Goal: Feedback & Contribution: Leave review/rating

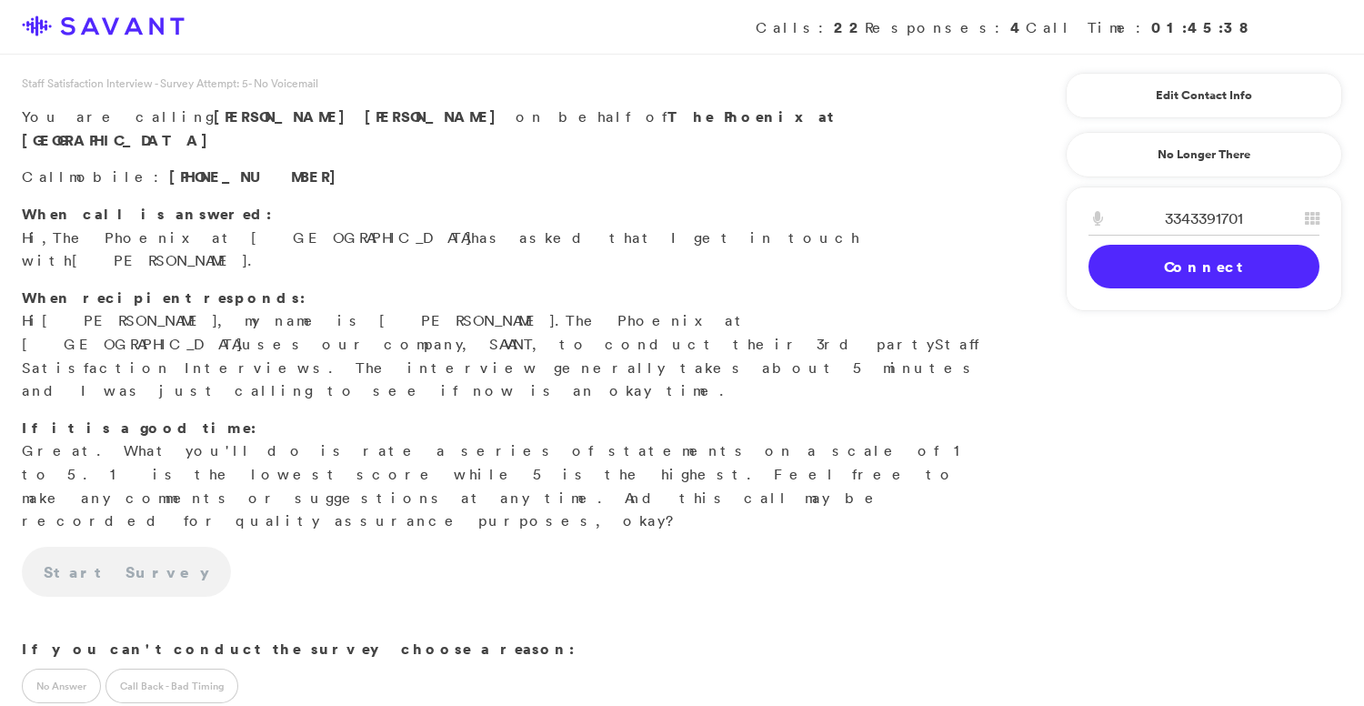
click at [1200, 256] on link "Connect" at bounding box center [1204, 267] width 231 height 44
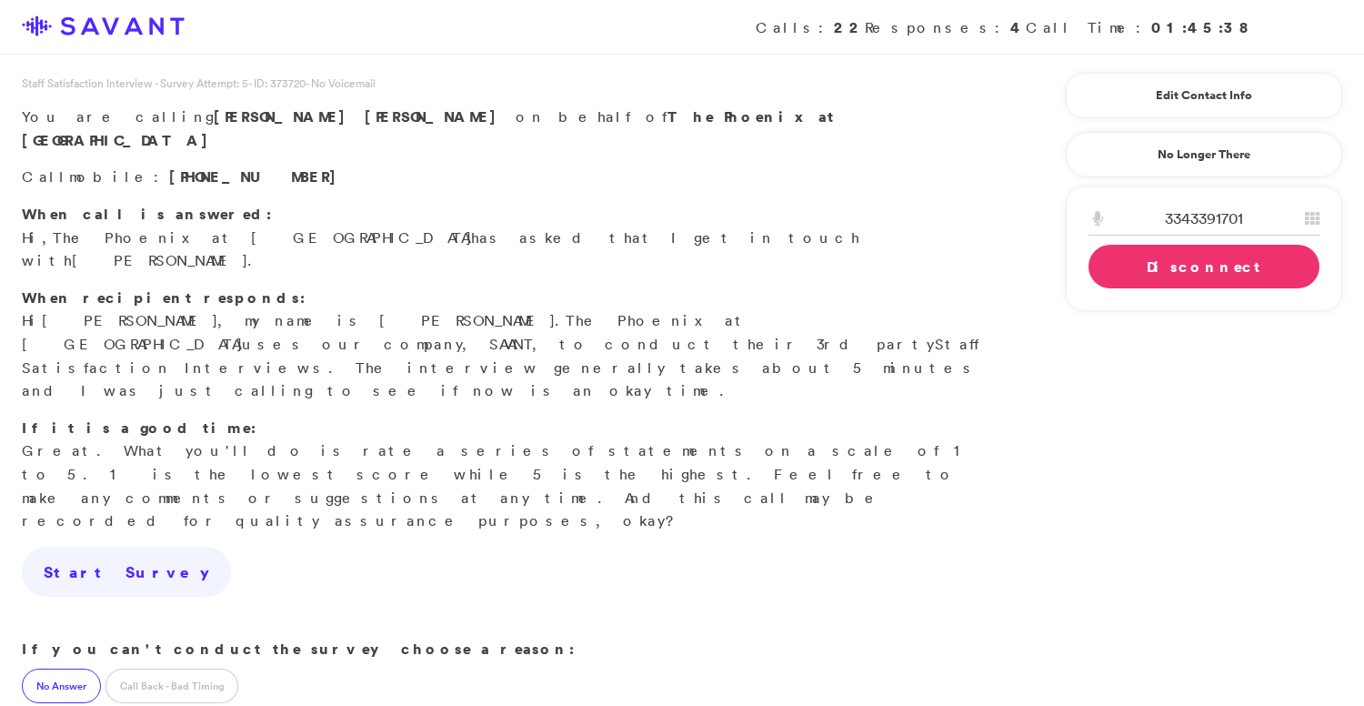
click at [57, 668] on label "No Answer" at bounding box center [61, 685] width 79 height 35
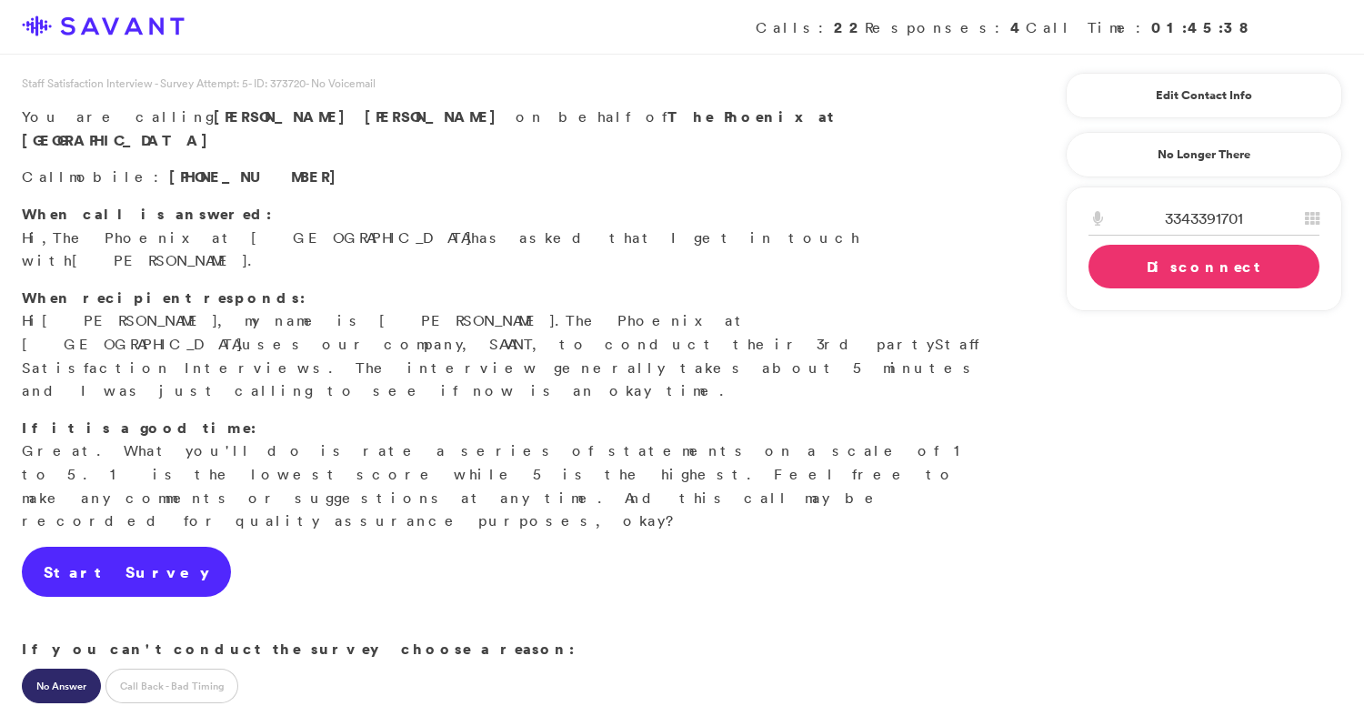
click at [120, 547] on link "Start Survey" at bounding box center [126, 572] width 209 height 51
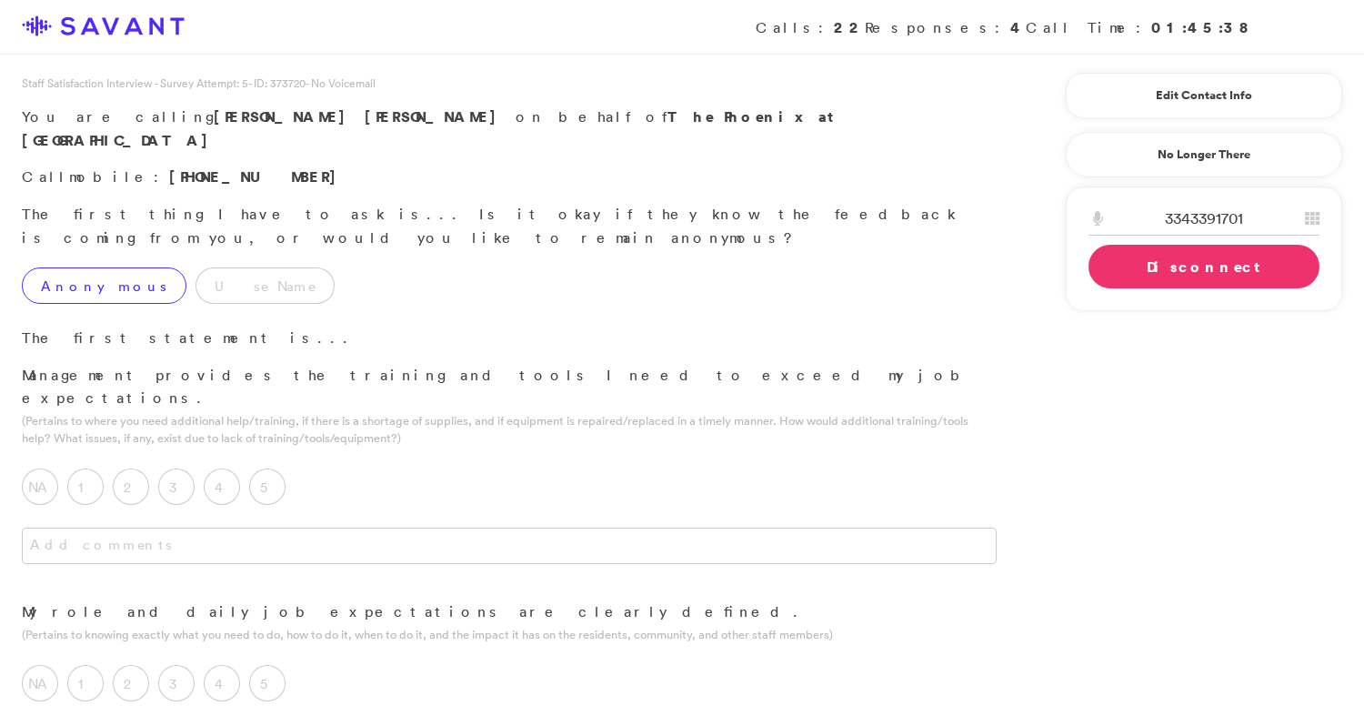
click at [93, 267] on label "Anonymous" at bounding box center [104, 285] width 165 height 36
click at [297, 527] on textarea at bounding box center [509, 545] width 975 height 36
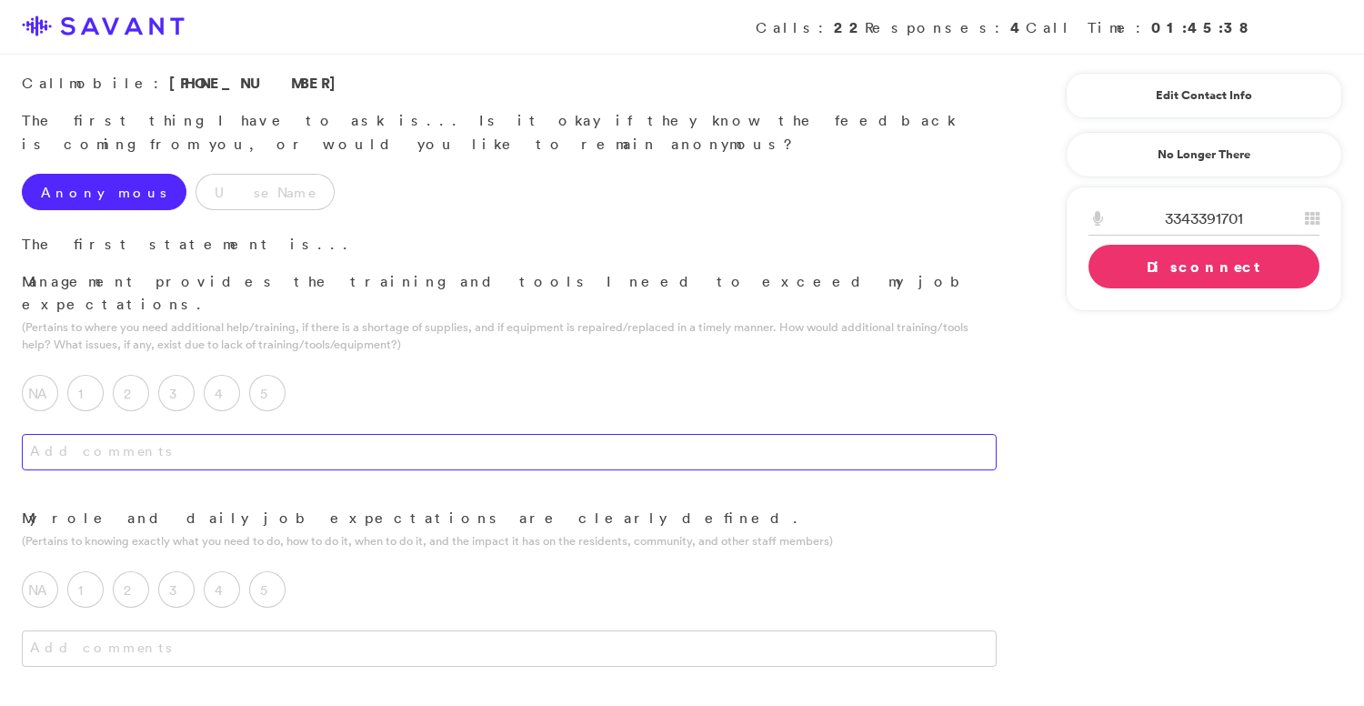
scroll to position [111, 0]
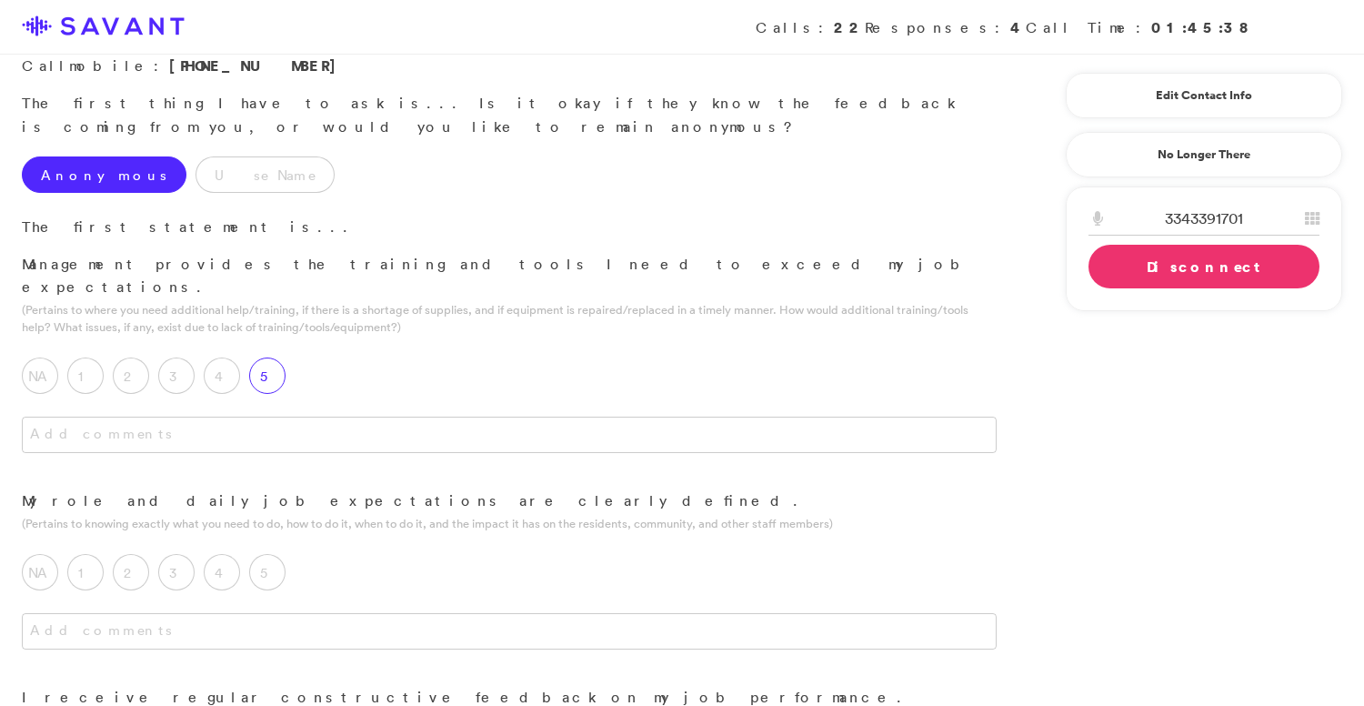
click at [274, 357] on label "5" at bounding box center [267, 375] width 36 height 36
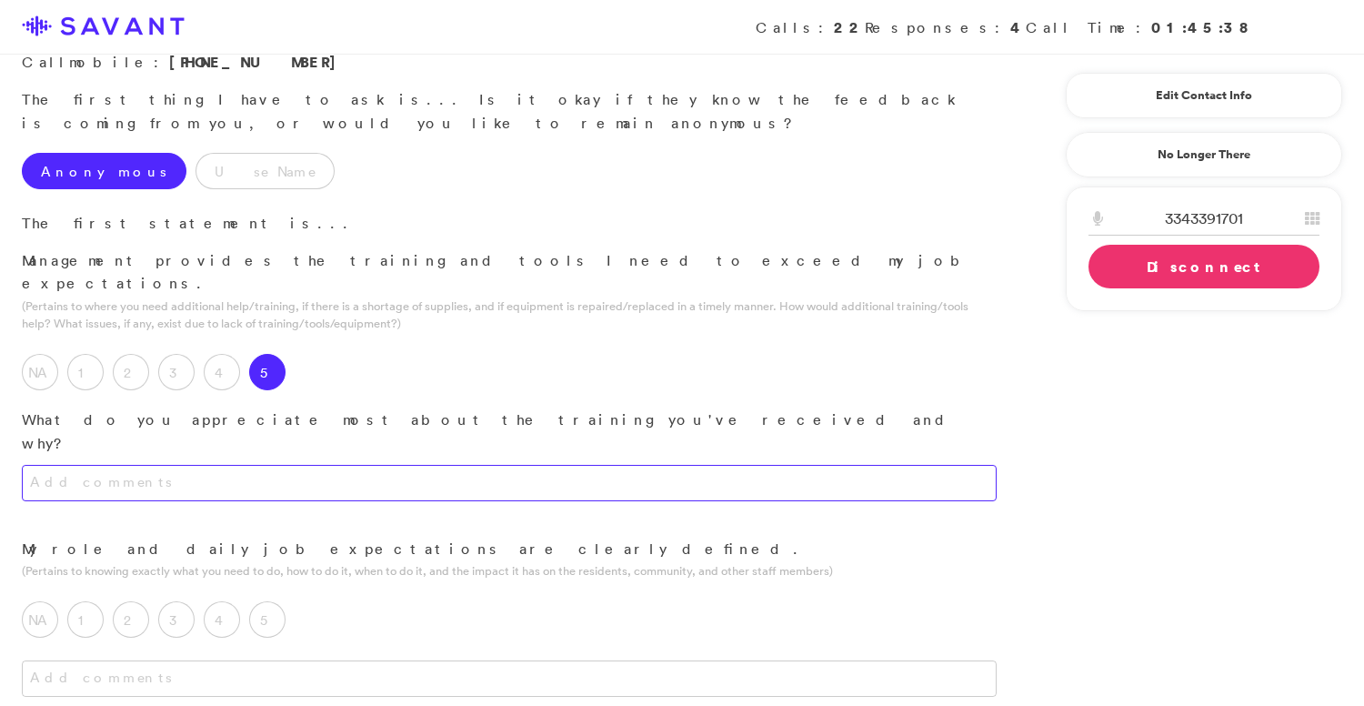
click at [301, 465] on textarea at bounding box center [509, 483] width 975 height 36
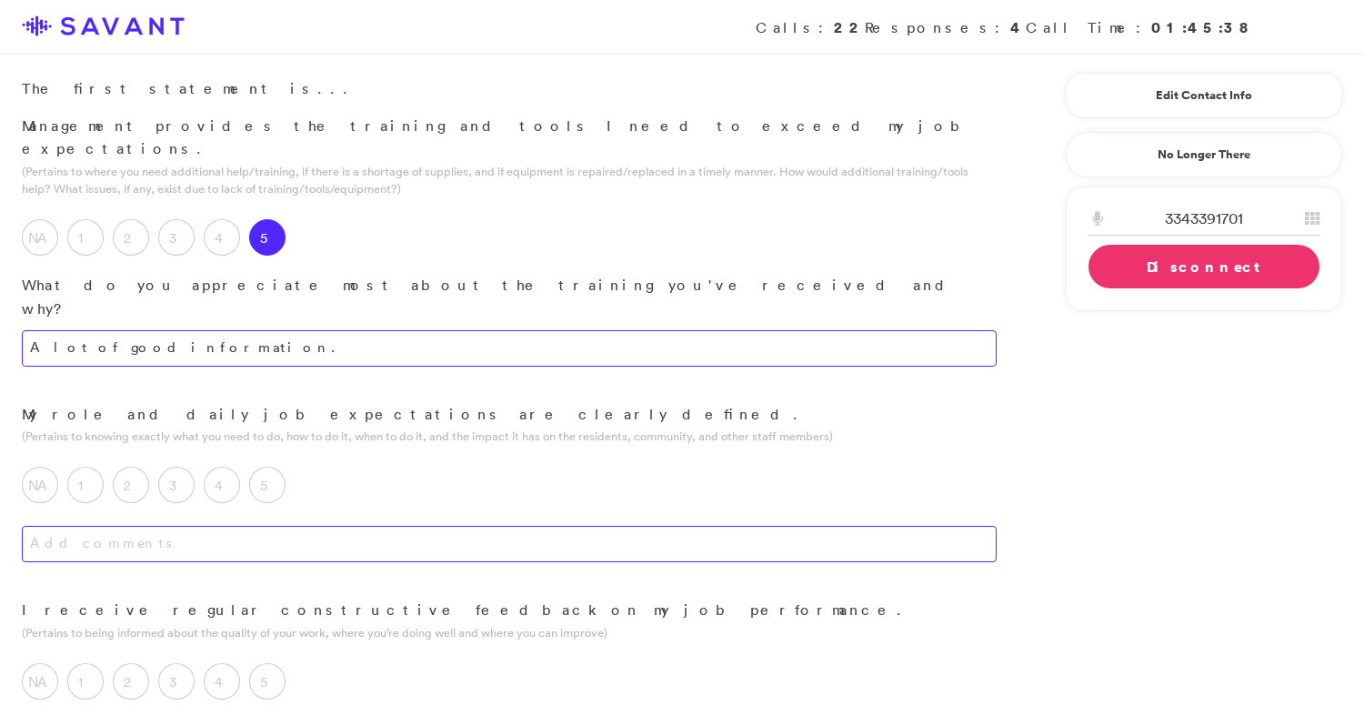
scroll to position [260, 0]
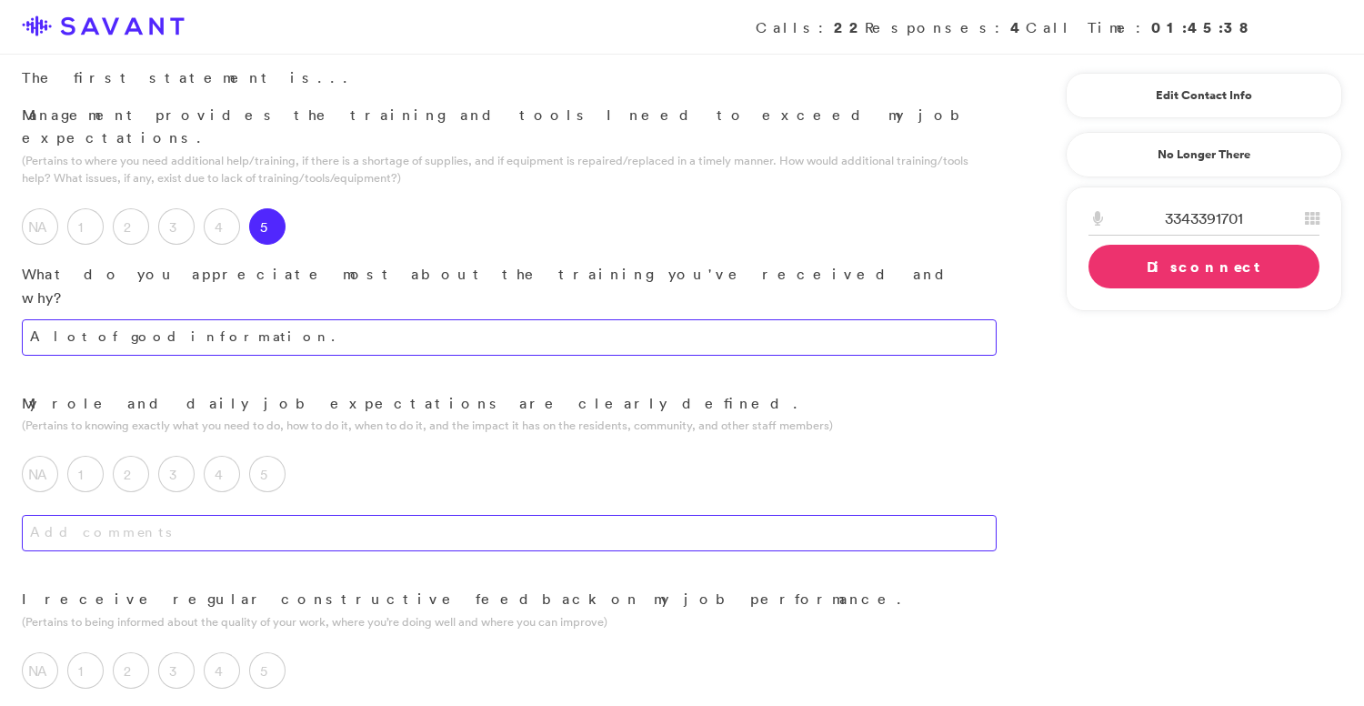
type textarea "A lot of good information."
click at [306, 515] on textarea at bounding box center [509, 533] width 975 height 36
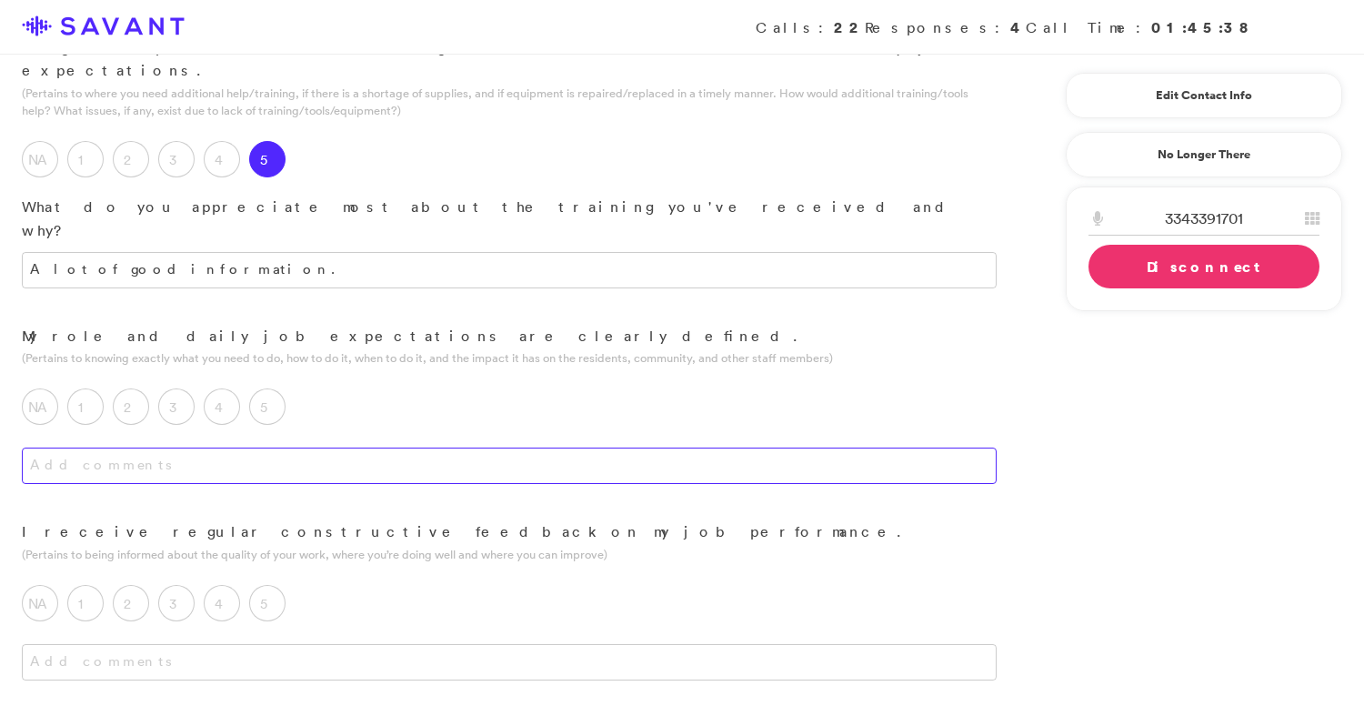
scroll to position [336, 0]
click at [270, 380] on label "5" at bounding box center [267, 398] width 36 height 36
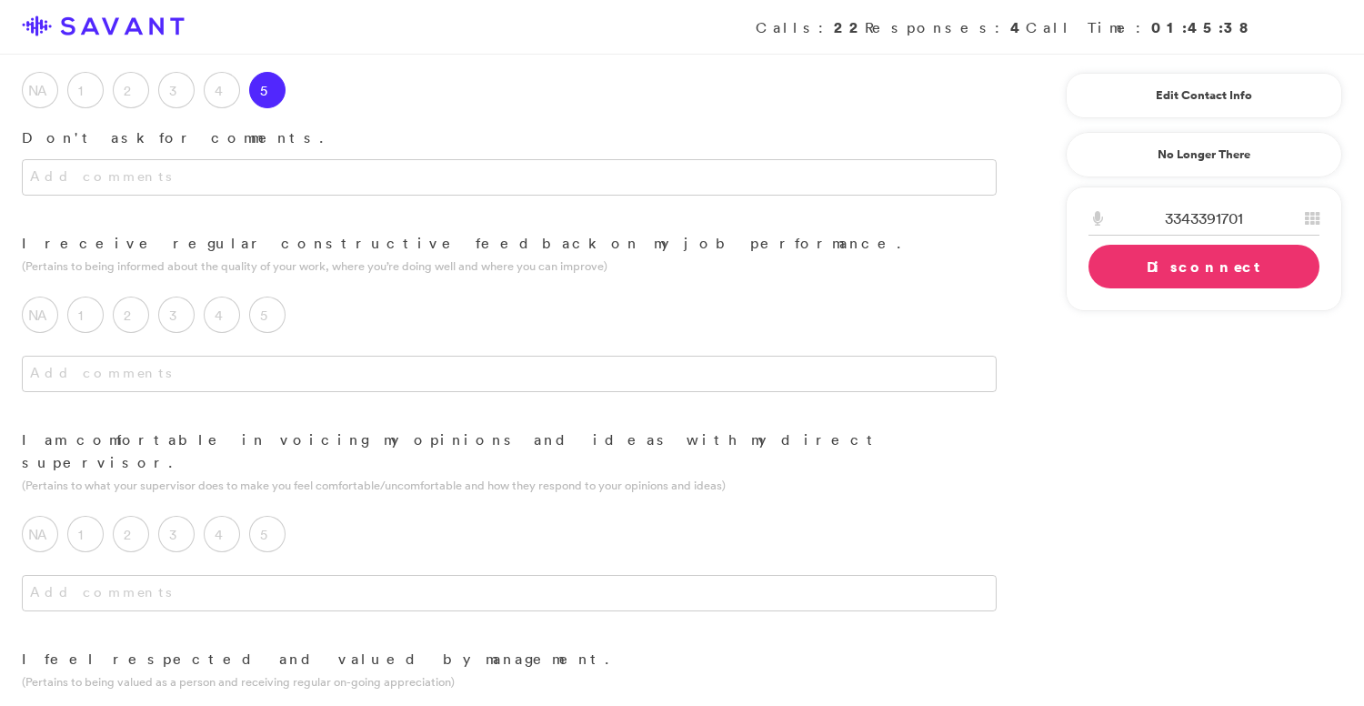
scroll to position [645, 0]
click at [356, 355] on textarea at bounding box center [509, 373] width 975 height 36
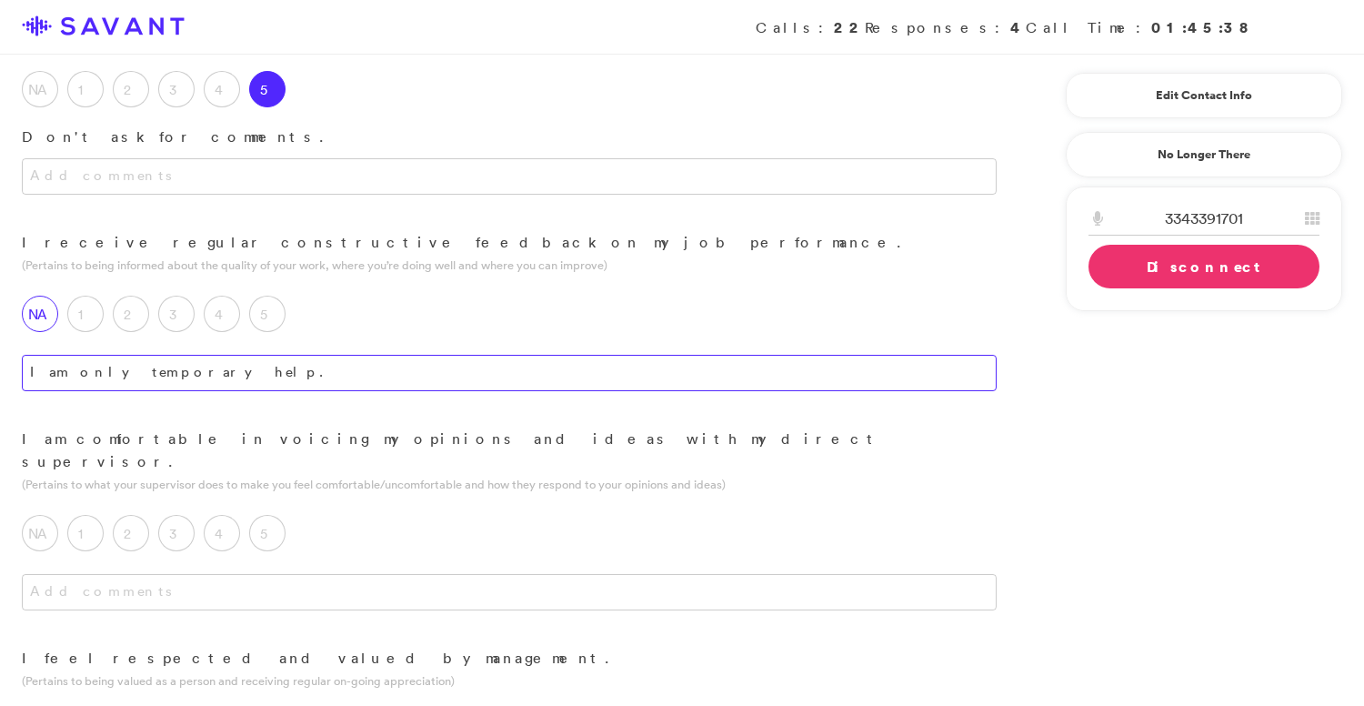
type textarea "I am only temporary help."
click at [42, 296] on label "NA" at bounding box center [40, 314] width 36 height 36
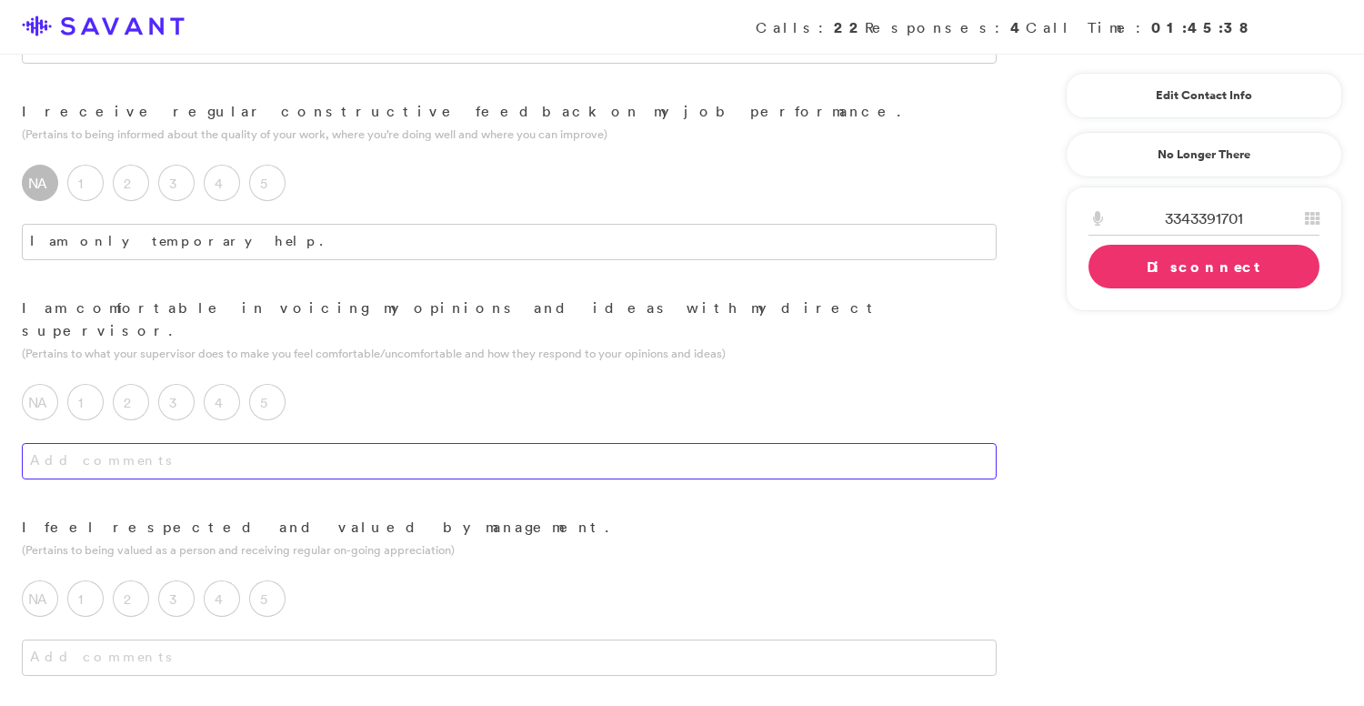
scroll to position [778, 0]
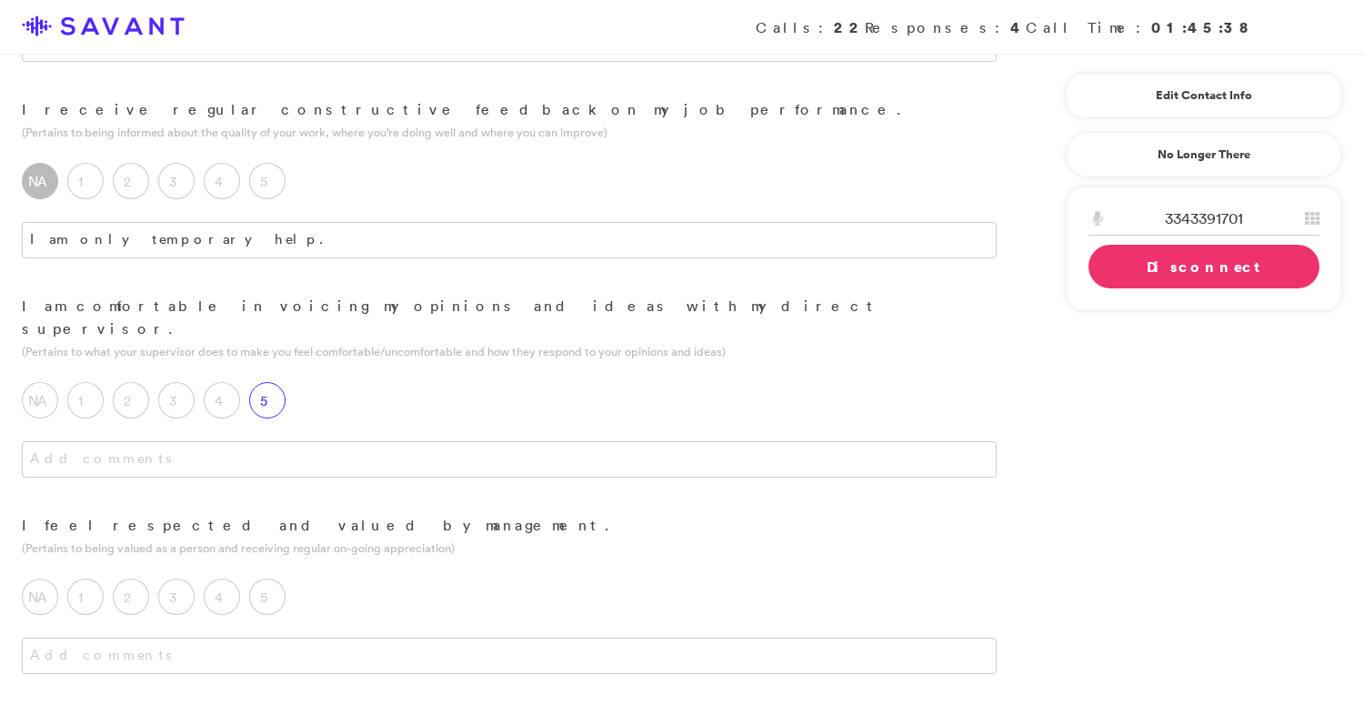
click at [267, 382] on label "5" at bounding box center [267, 400] width 36 height 36
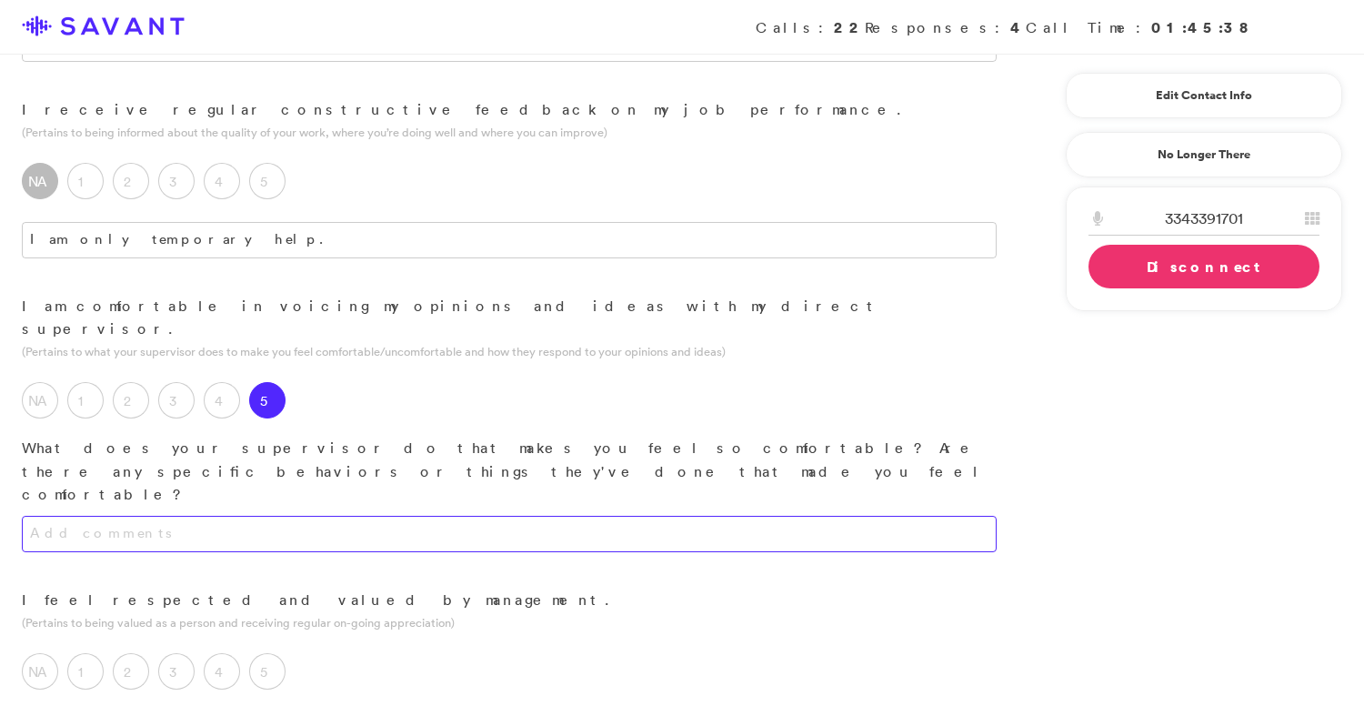
click at [269, 516] on textarea at bounding box center [509, 534] width 975 height 36
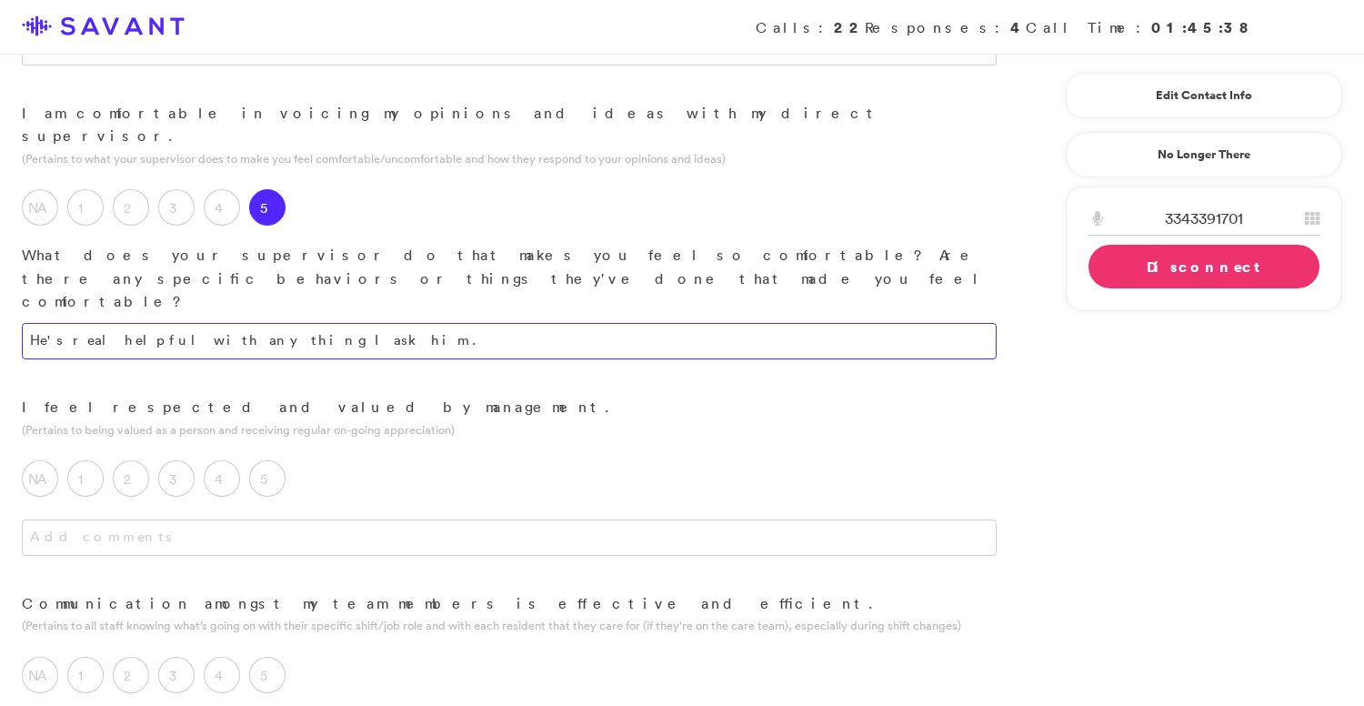
scroll to position [978, 0]
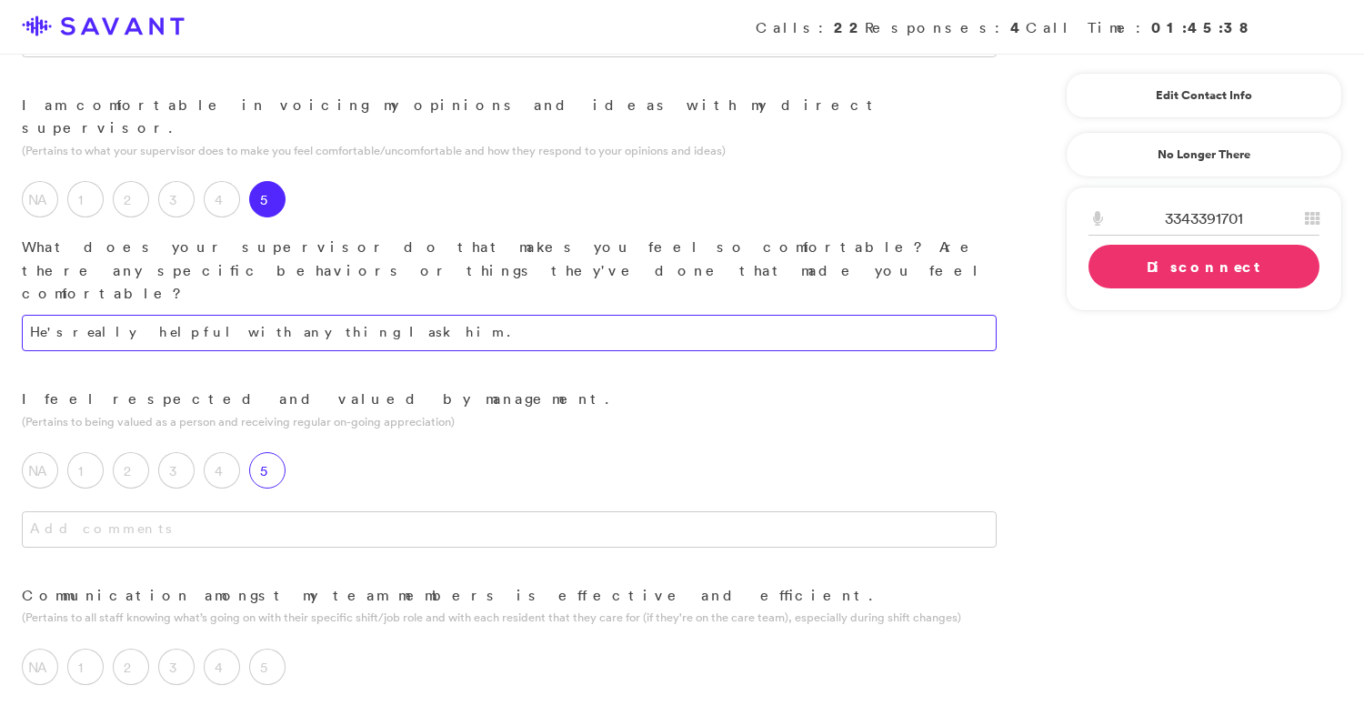
type textarea "He's really helpful with anything I ask him."
click at [271, 452] on label "5" at bounding box center [267, 470] width 36 height 36
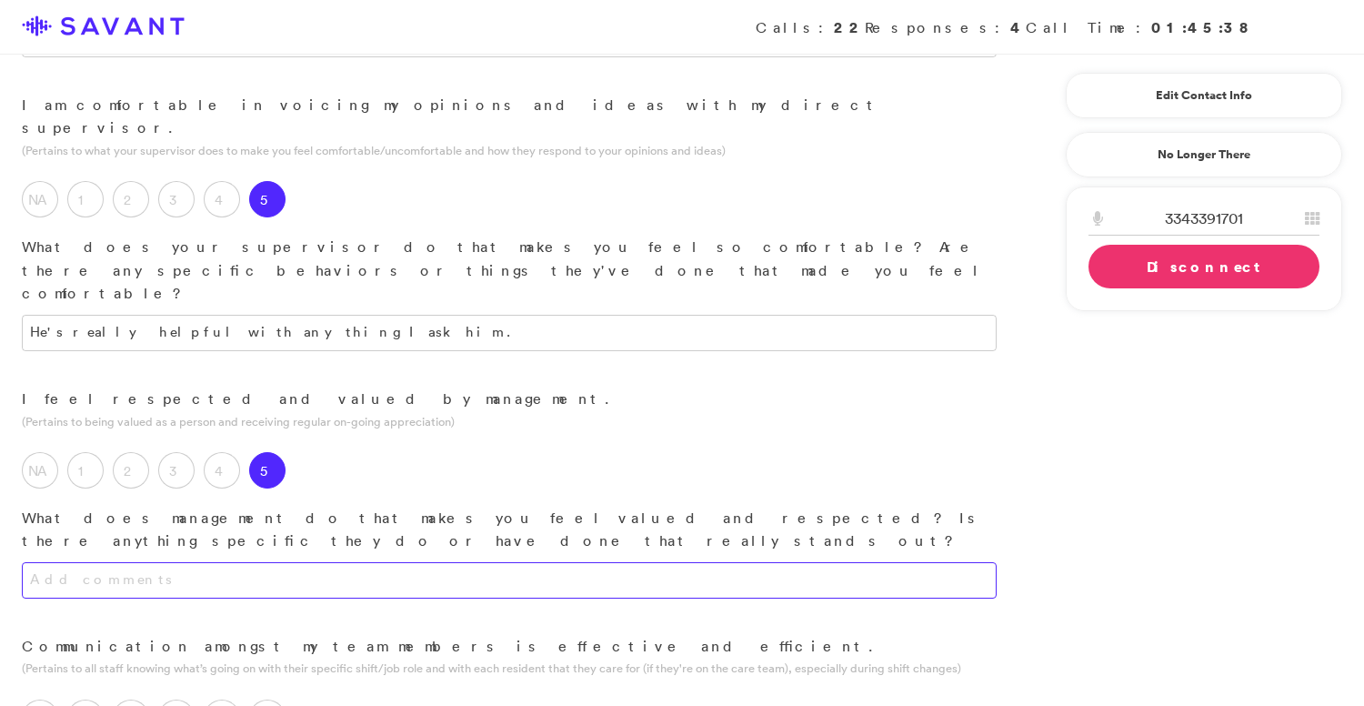
click at [288, 562] on textarea at bounding box center [509, 580] width 975 height 36
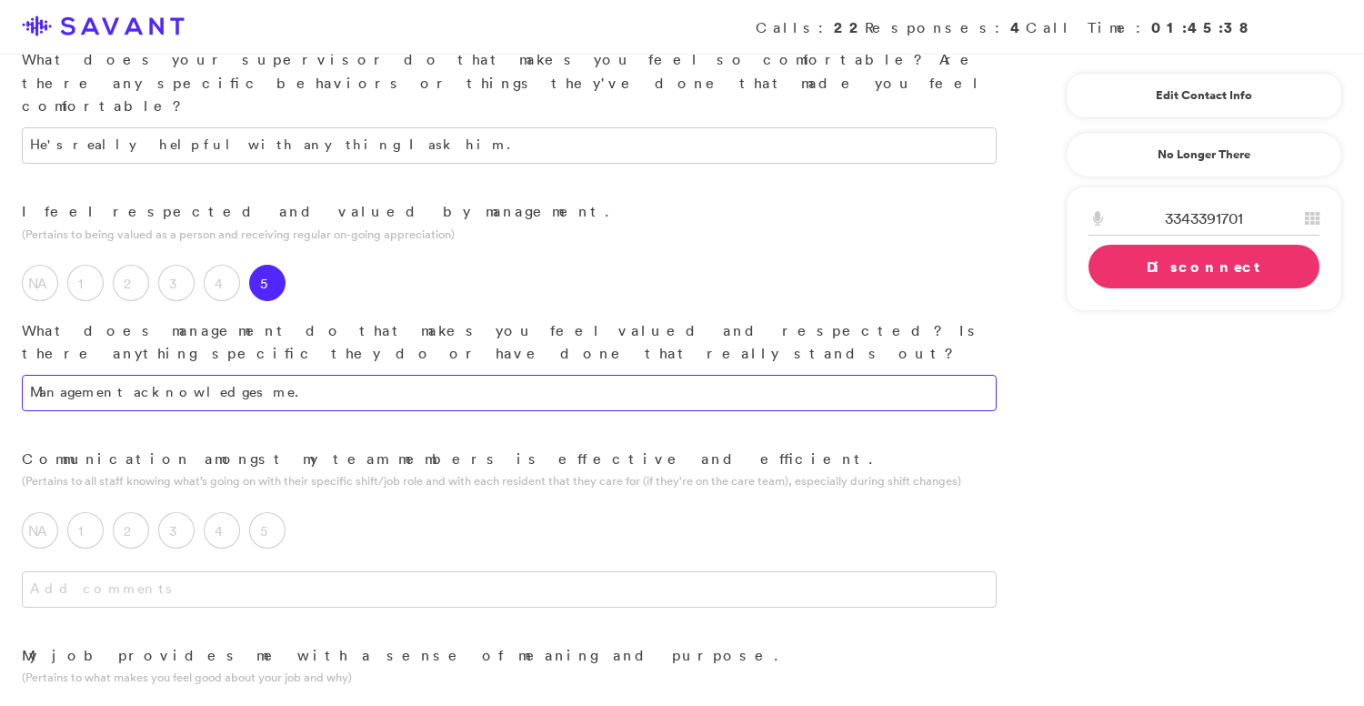
scroll to position [1198, 0]
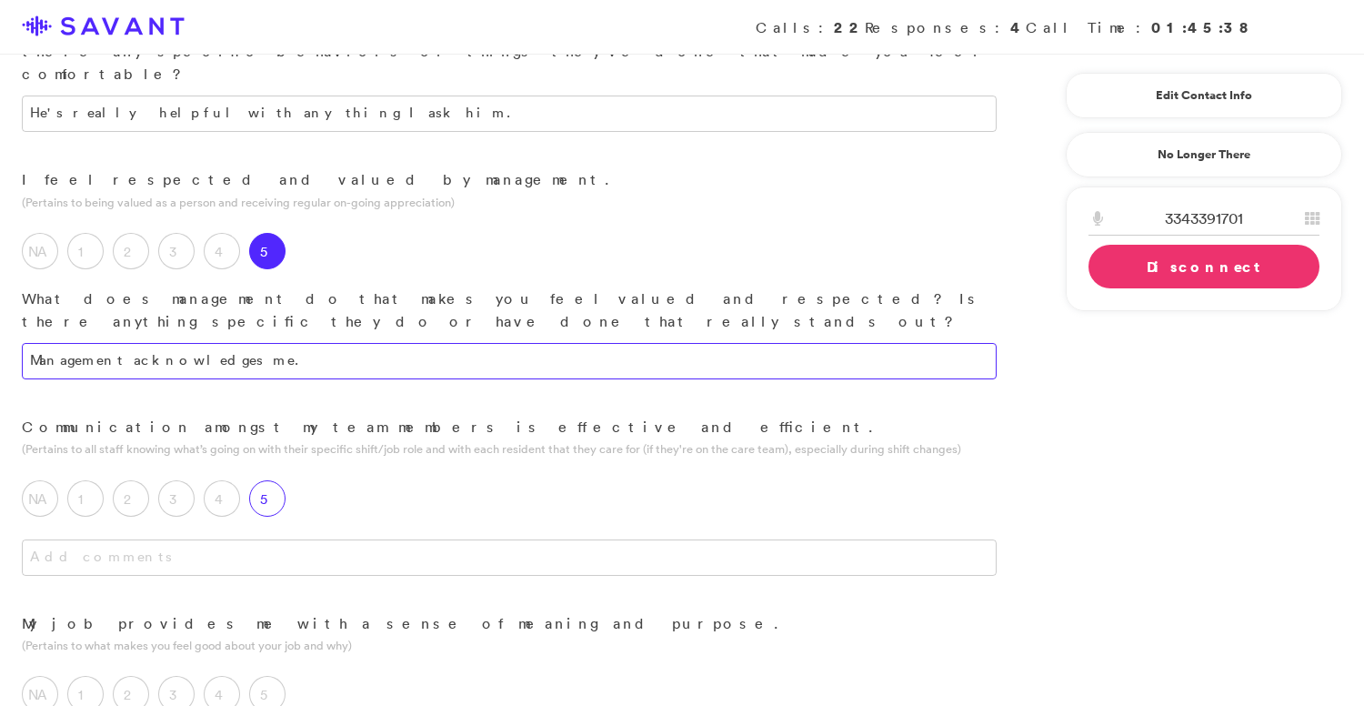
type textarea "Management acknowledges me."
click at [264, 480] on label "5" at bounding box center [267, 498] width 36 height 36
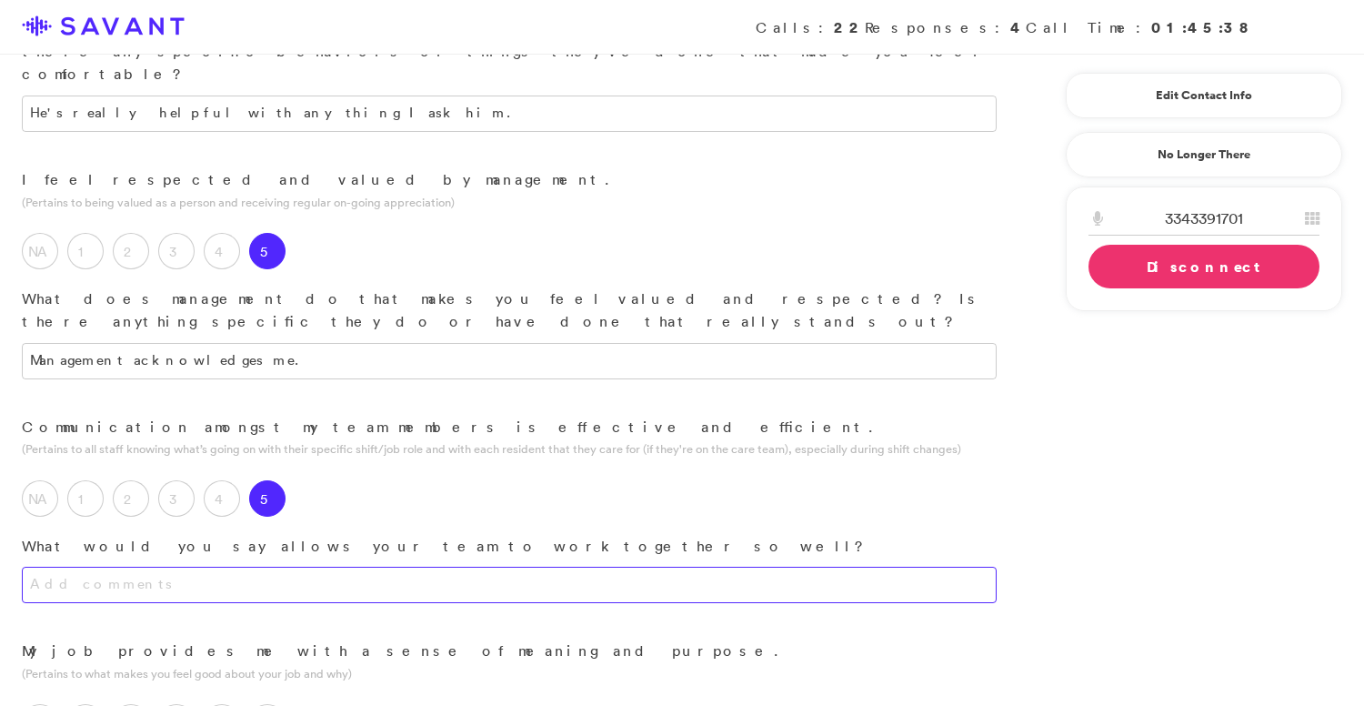
click at [266, 567] on textarea at bounding box center [509, 585] width 975 height 36
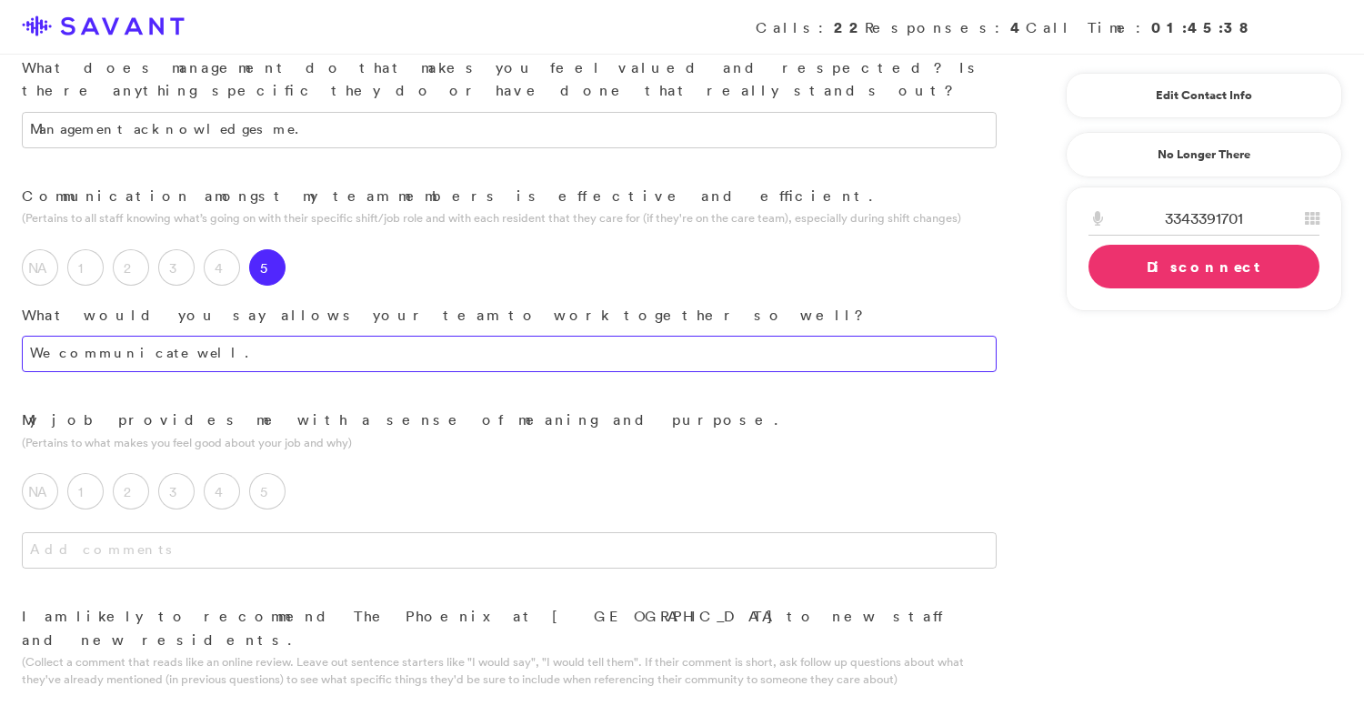
scroll to position [1430, 0]
type textarea "We communicate well."
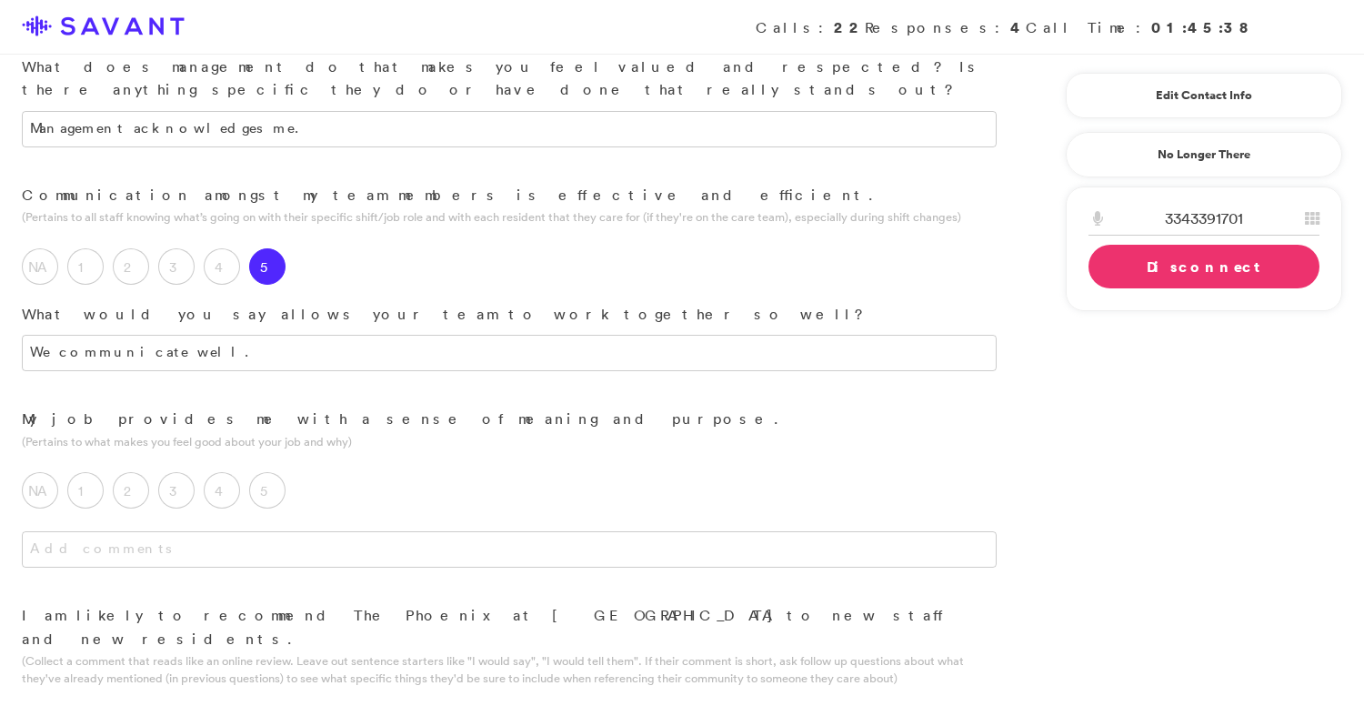
click at [276, 454] on div "NA 1 2 3 4 5 Can you think of anything specific, or anything that's happened, t…" at bounding box center [509, 486] width 1019 height 64
click at [276, 472] on label "5" at bounding box center [267, 490] width 36 height 36
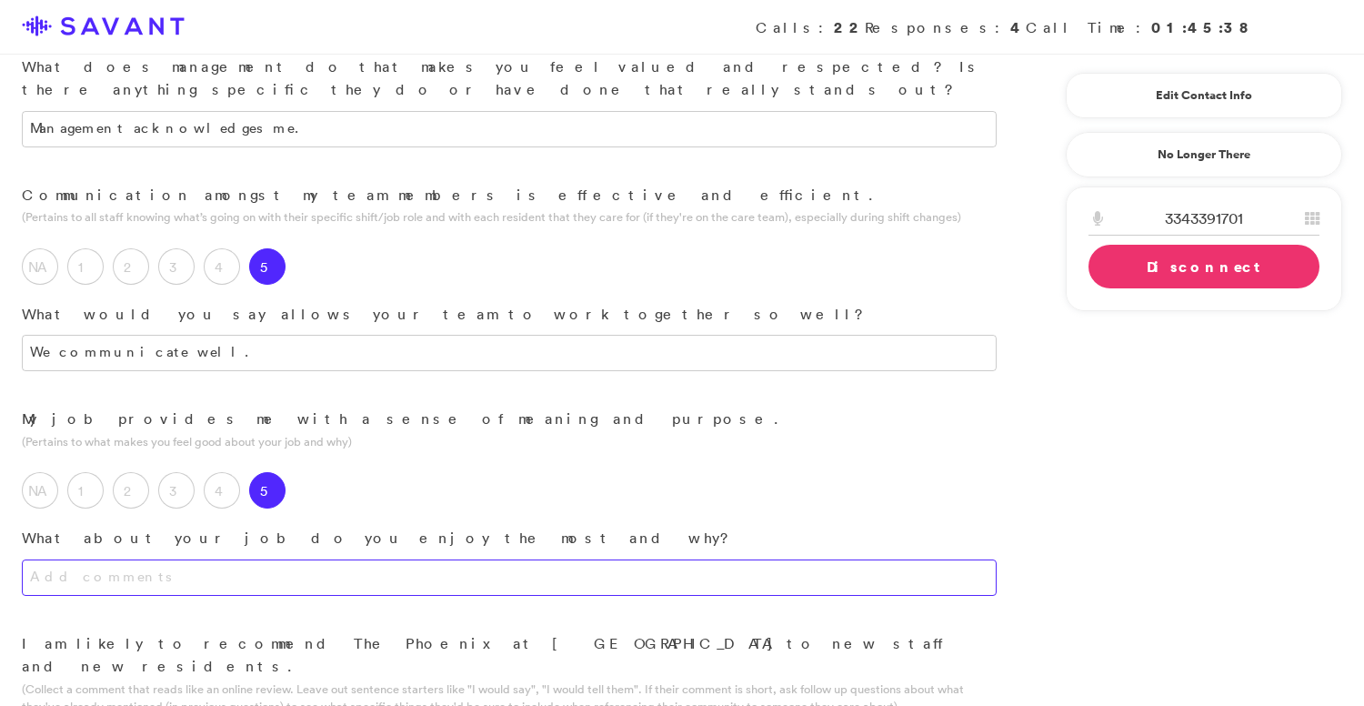
click at [278, 559] on textarea at bounding box center [509, 577] width 975 height 36
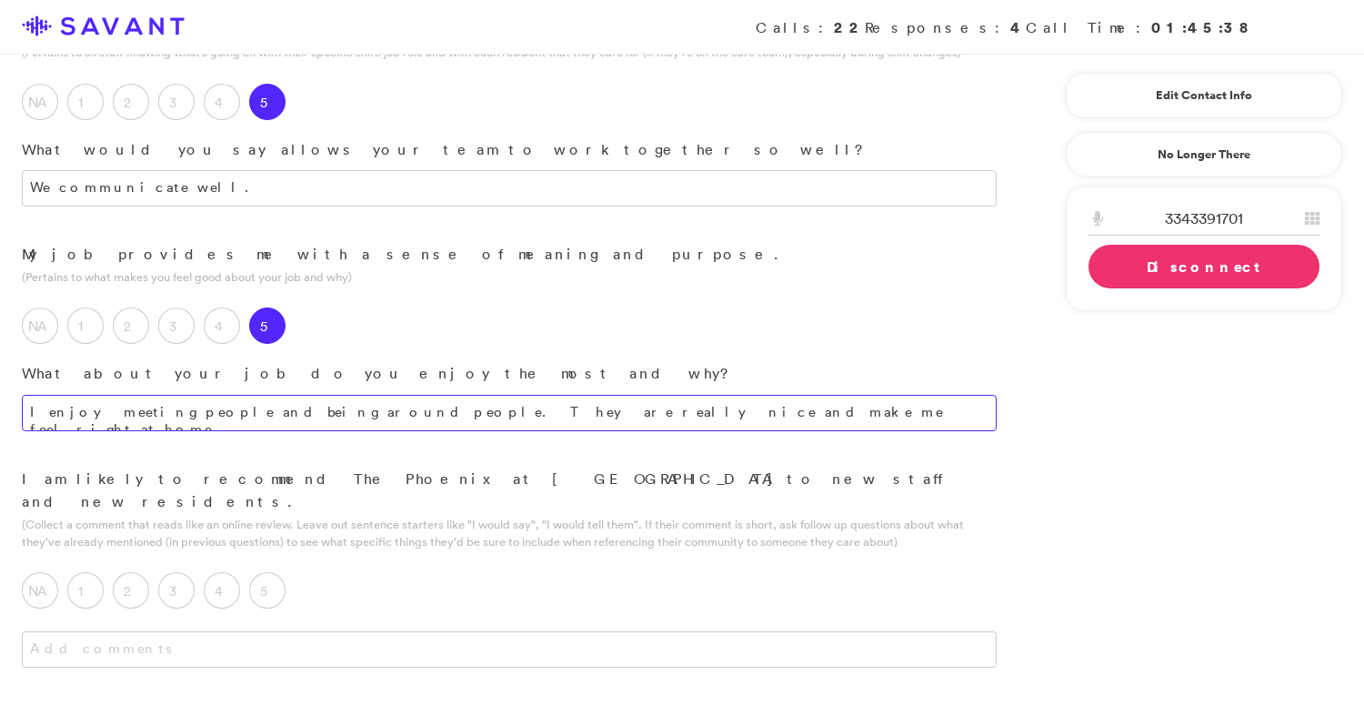
scroll to position [1613, 0]
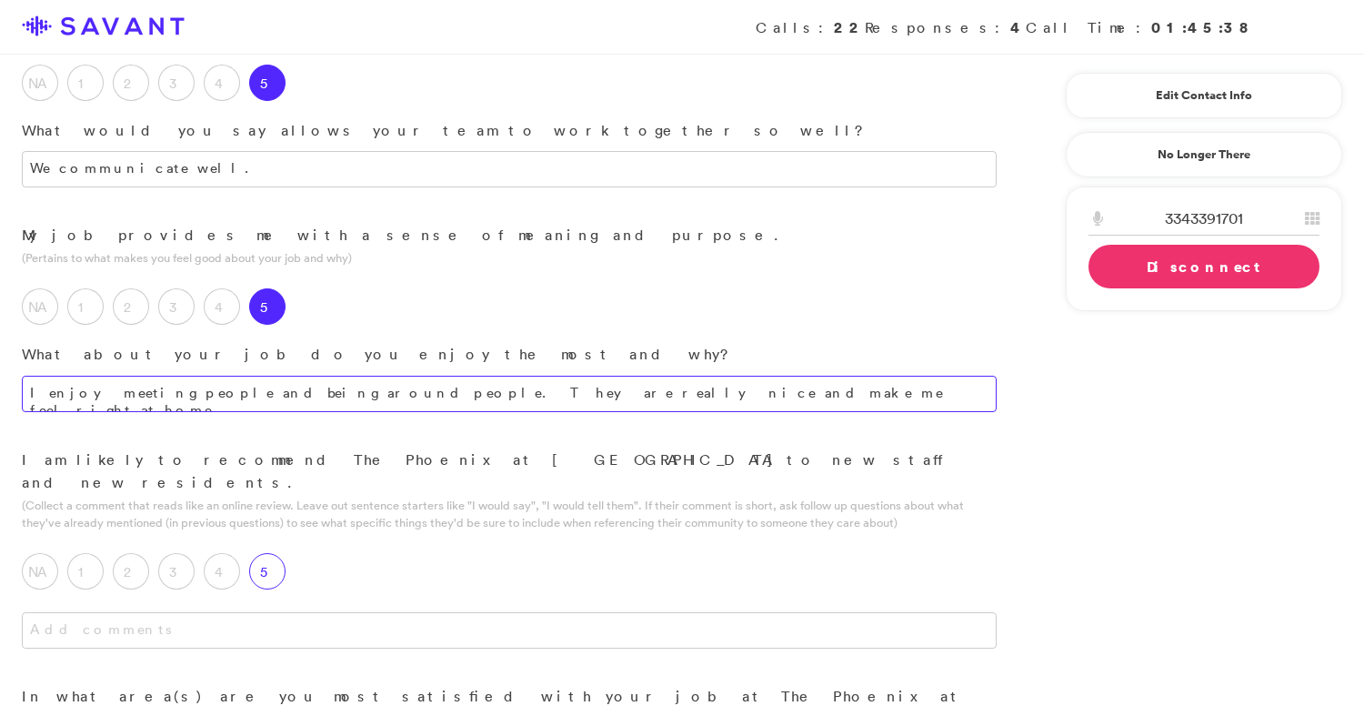
type textarea "I enjoy meeting people and being around people. They are really nice and make m…"
click at [261, 553] on label "5" at bounding box center [267, 571] width 36 height 36
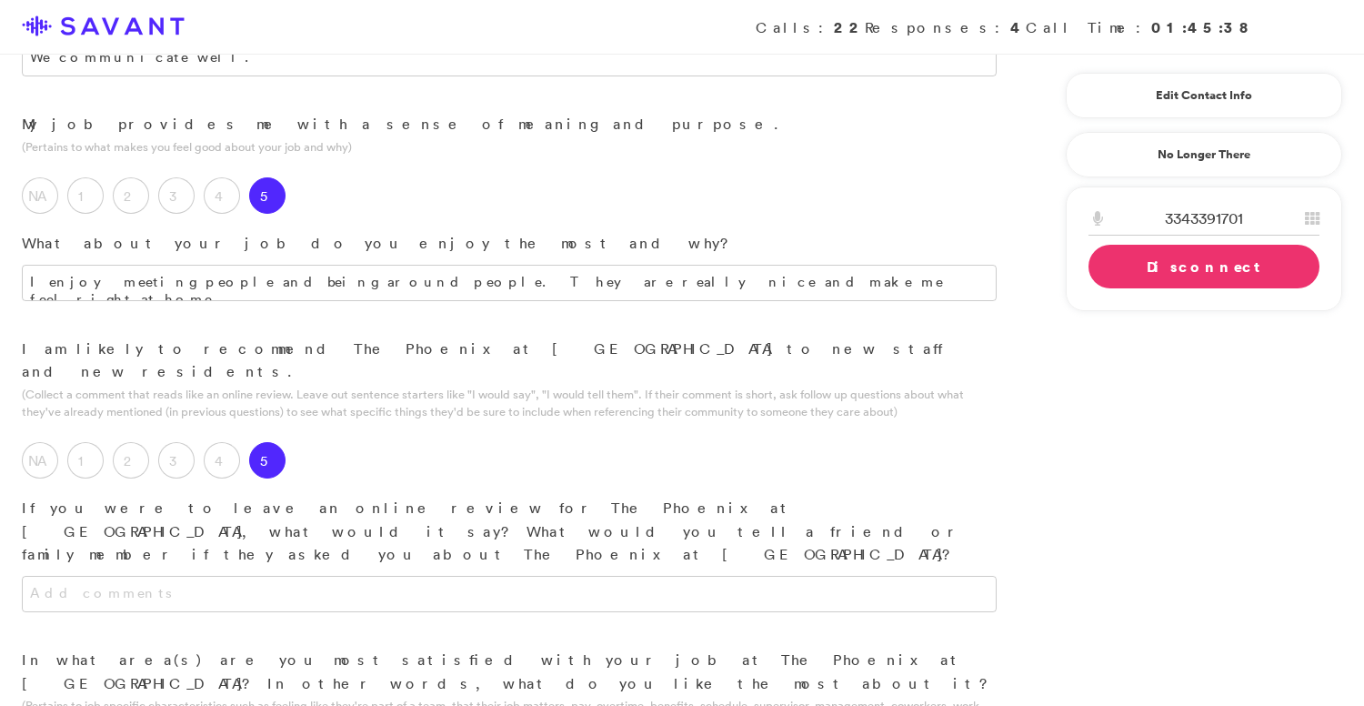
scroll to position [1731, 0]
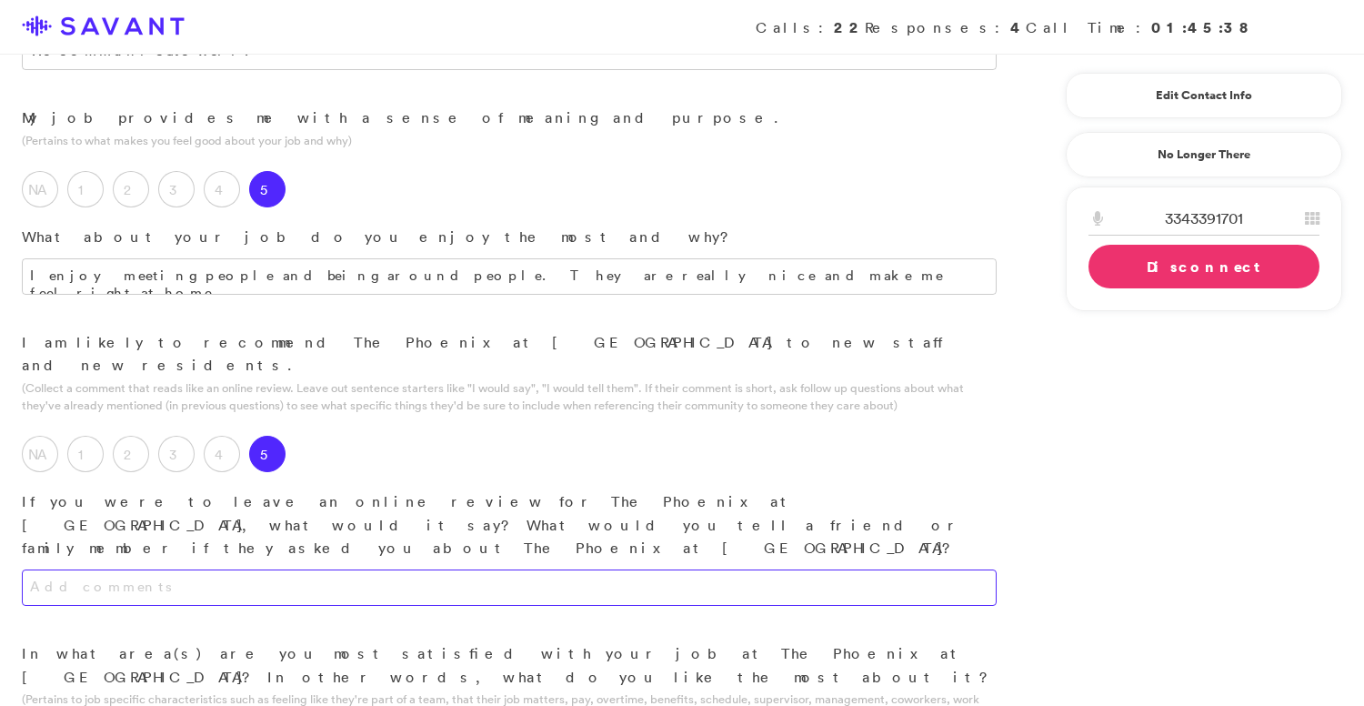
click at [331, 569] on textarea at bounding box center [509, 587] width 975 height 36
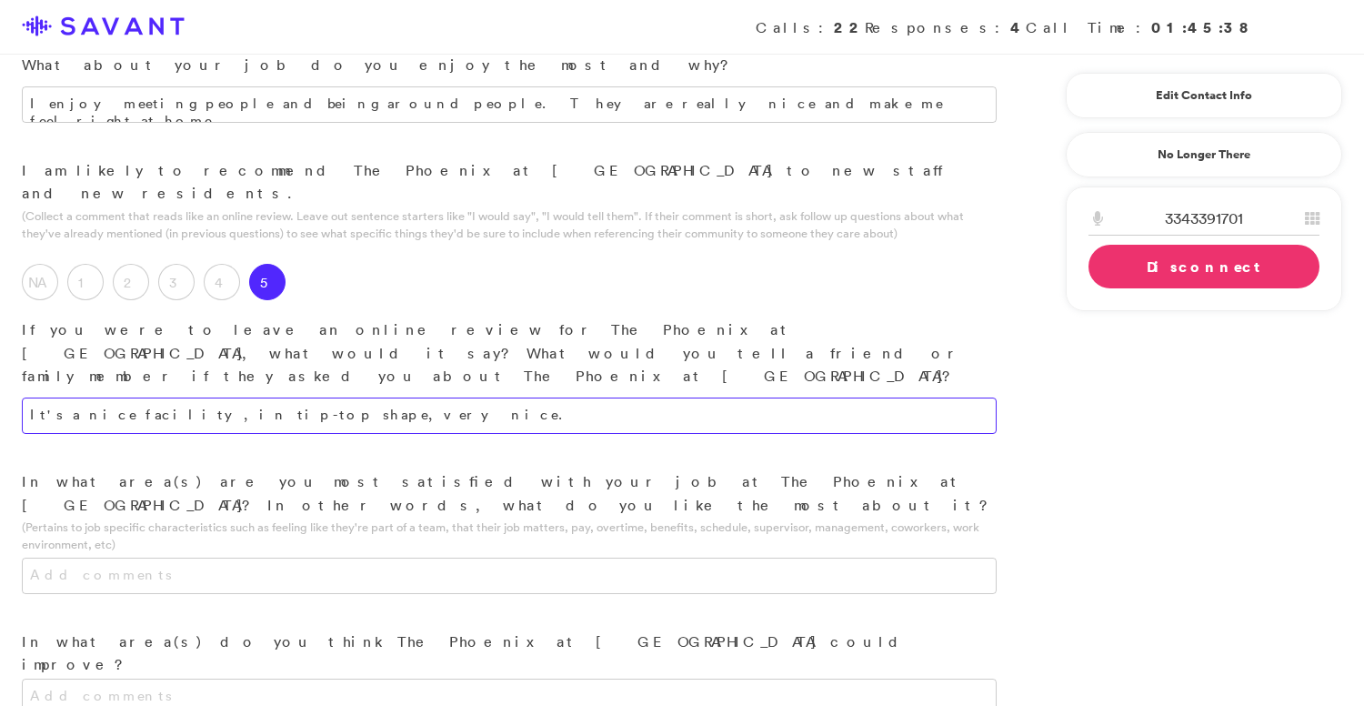
scroll to position [1911, 0]
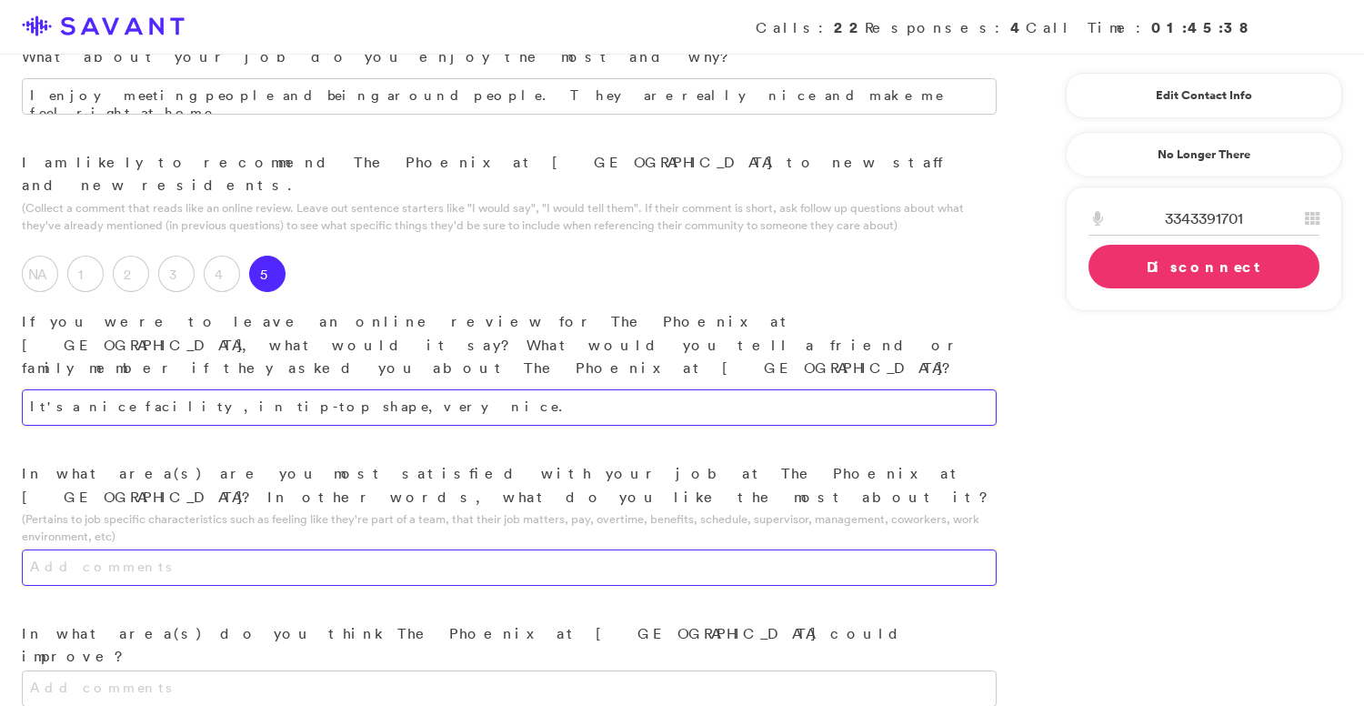
type textarea "It's a nice facility, in tip-top shape, very nice."
click at [428, 549] on textarea at bounding box center [509, 567] width 975 height 36
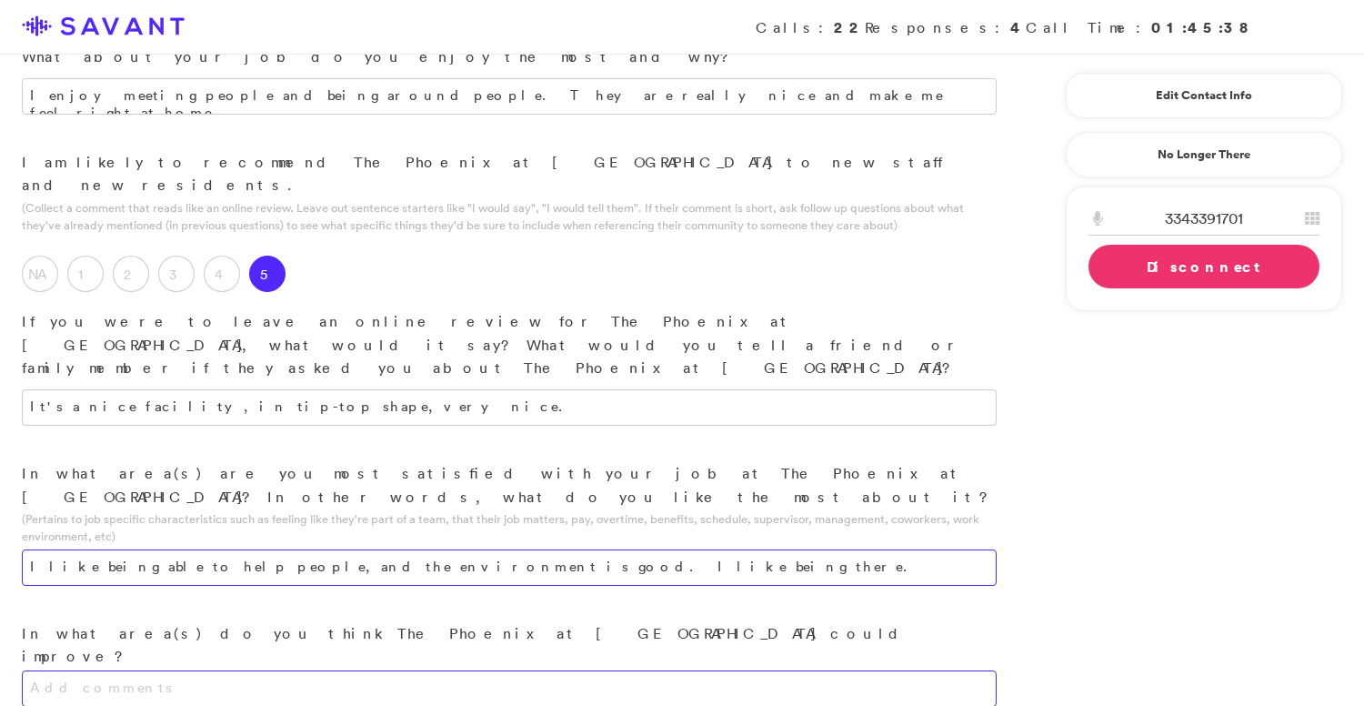
type textarea "I like being able to help people, and the environment is good. I like being the…"
click at [253, 670] on textarea at bounding box center [509, 688] width 975 height 36
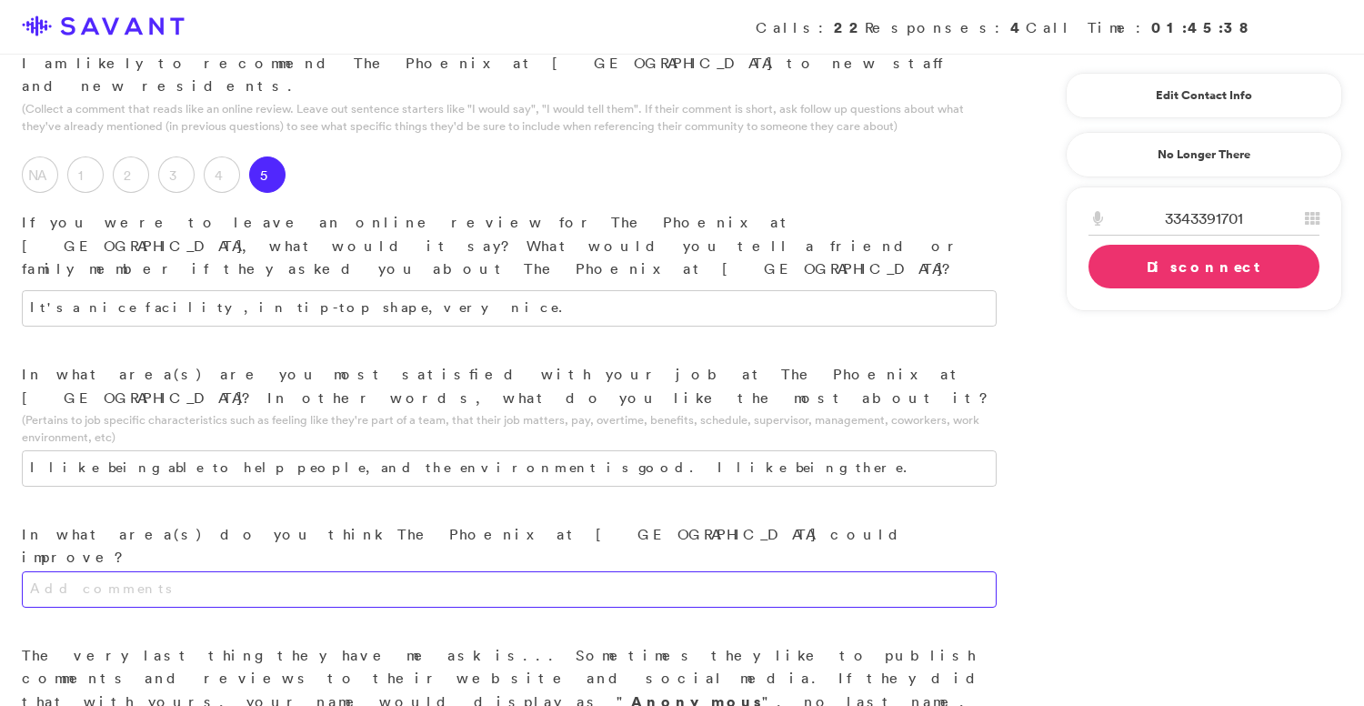
scroll to position [2017, 0]
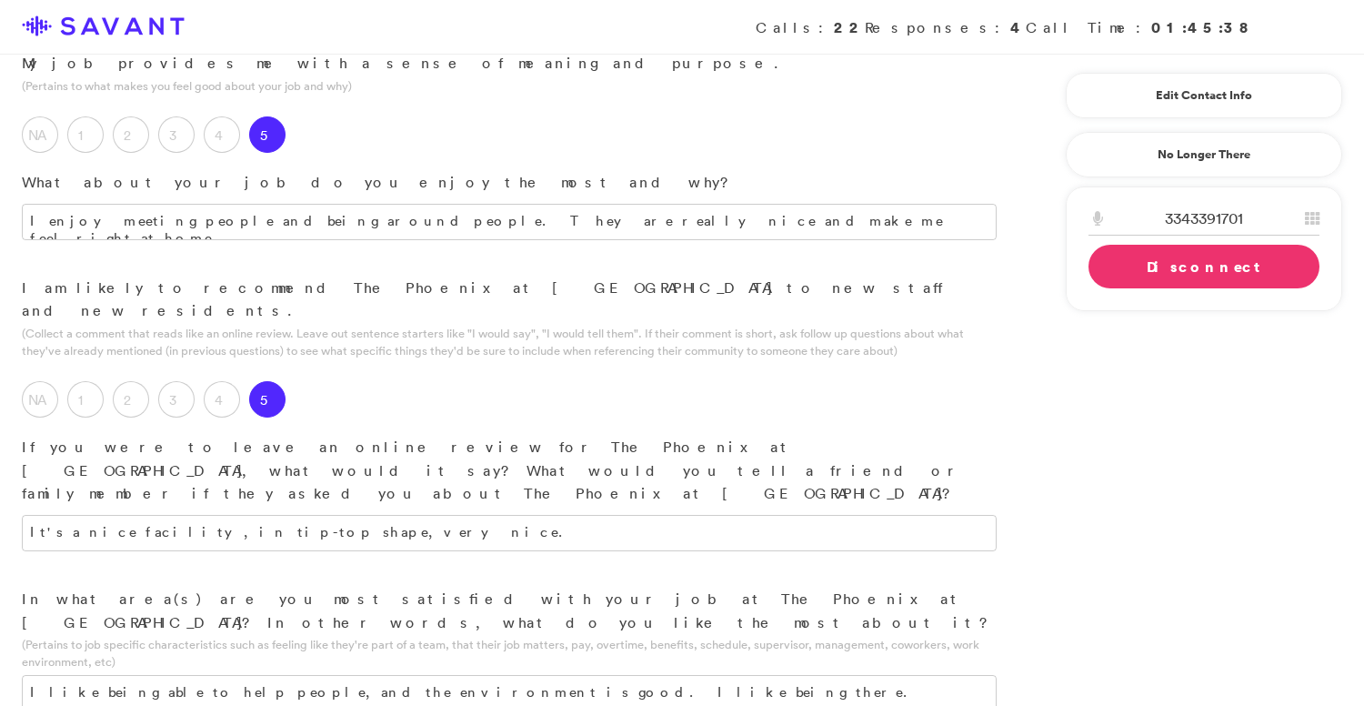
scroll to position [2128, 0]
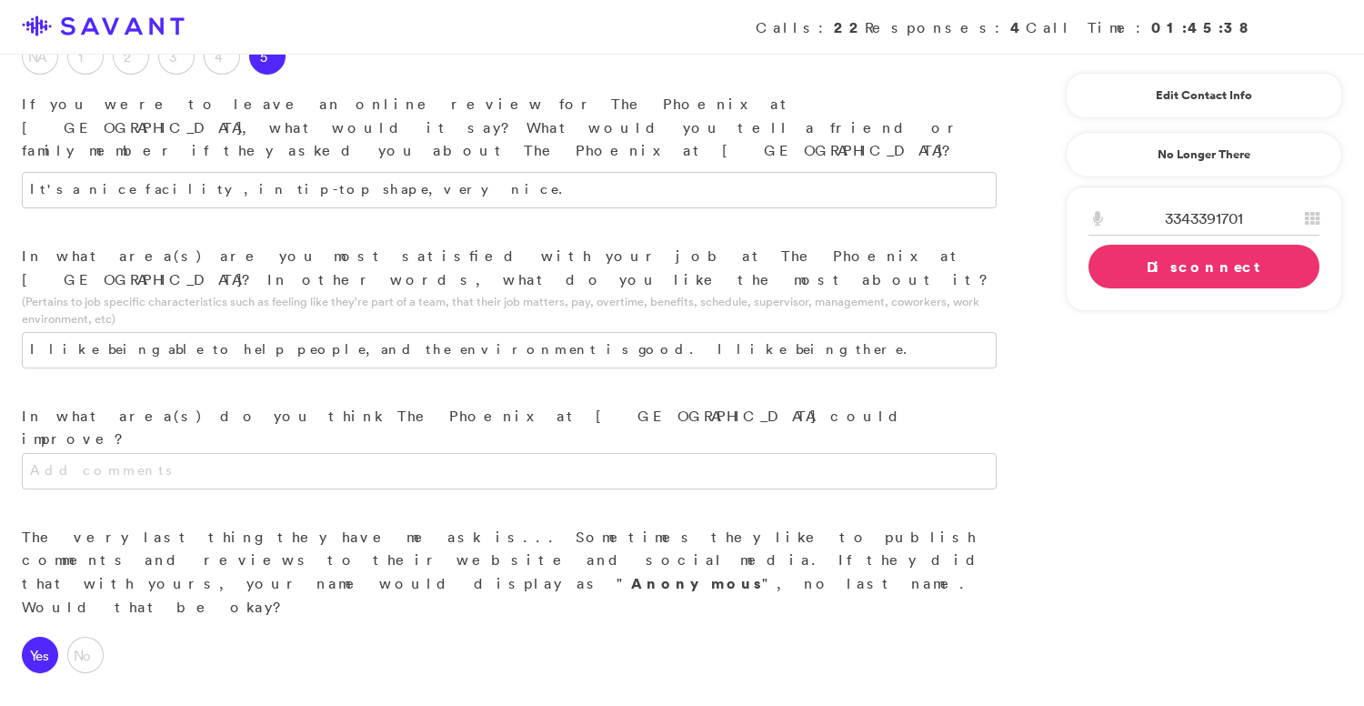
click at [1132, 255] on link "Disconnect" at bounding box center [1204, 267] width 231 height 44
